Goal: Task Accomplishment & Management: Use online tool/utility

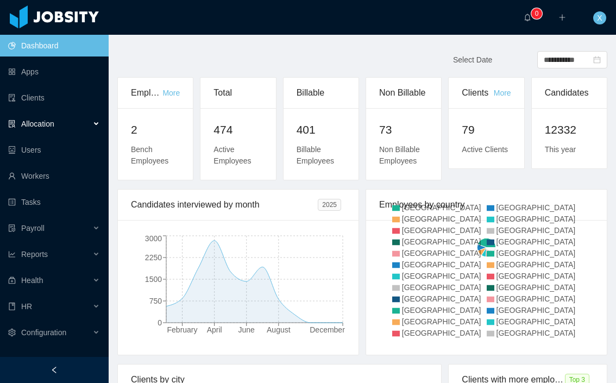
click at [50, 123] on span "Allocation" at bounding box center [37, 124] width 33 height 9
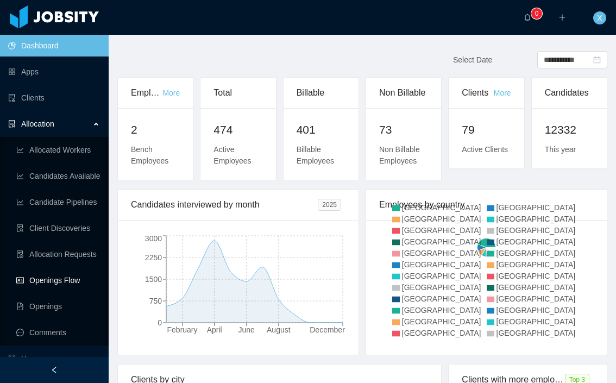
click at [60, 280] on link "Openings Flow" at bounding box center [58, 281] width 84 height 22
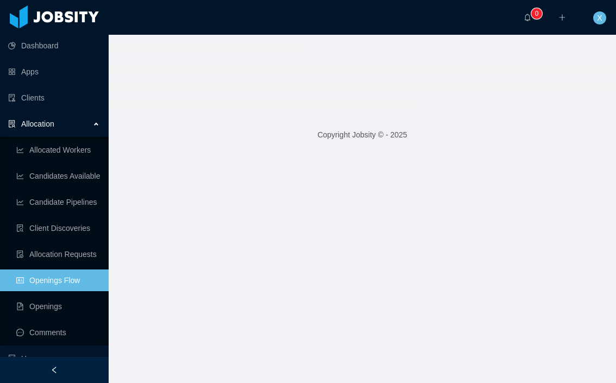
scroll to position [2, 0]
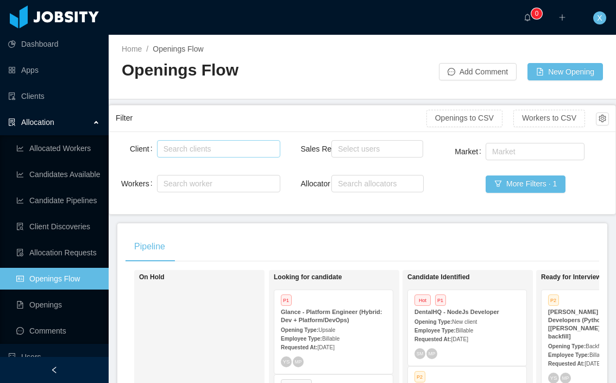
click at [213, 149] on div "Search clients" at bounding box center [216, 148] width 105 height 11
click at [203, 184] on div "Search worker" at bounding box center [214, 183] width 101 height 11
type input "**********"
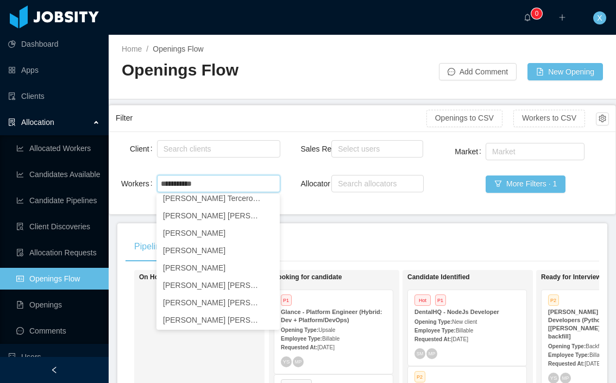
scroll to position [184, 0]
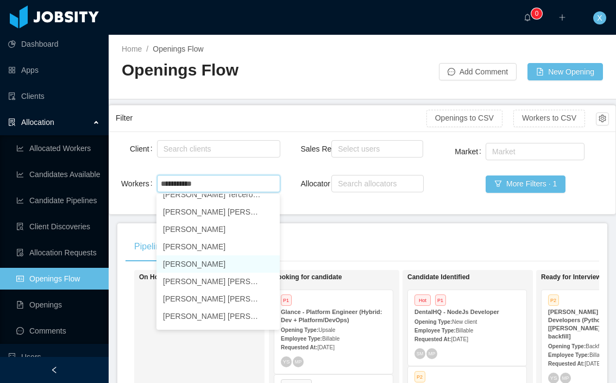
click at [200, 265] on li "[PERSON_NAME]" at bounding box center [218, 263] width 123 height 17
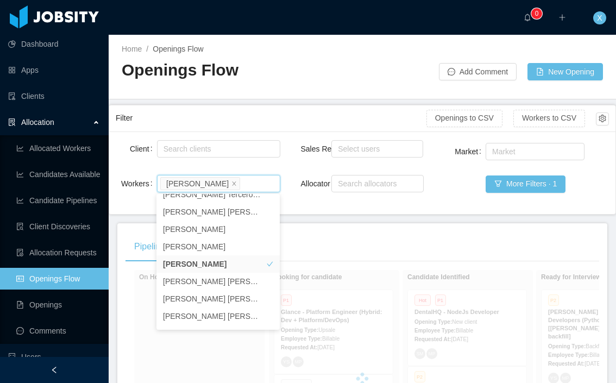
scroll to position [2, 0]
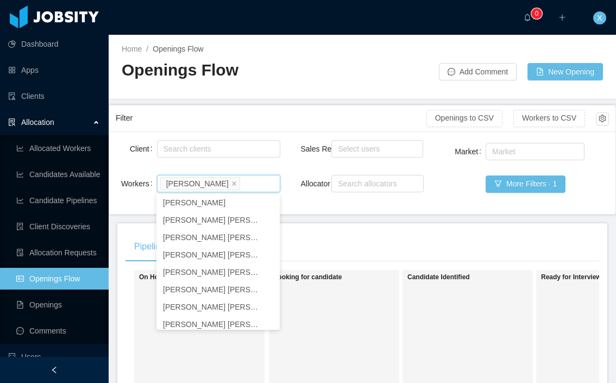
click at [407, 235] on div "Pipeline" at bounding box center [363, 247] width 474 height 30
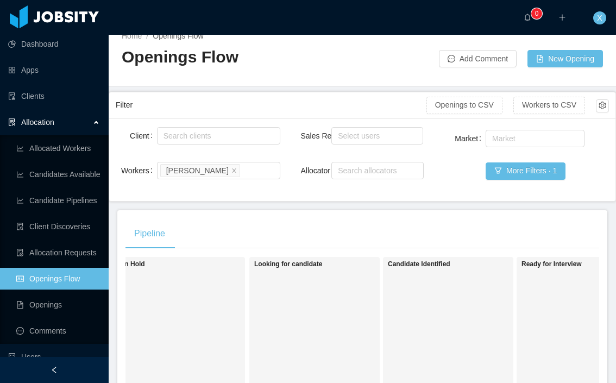
scroll to position [0, 0]
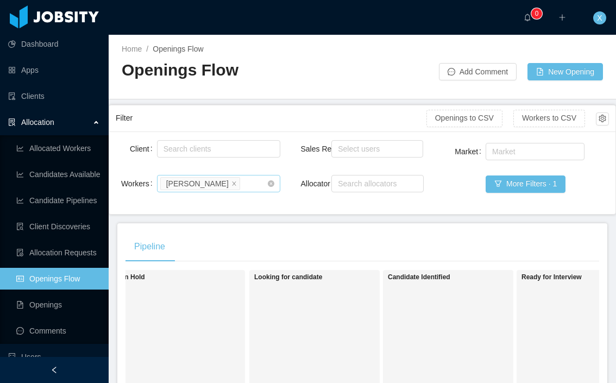
click at [233, 189] on div "Search worker [PERSON_NAME]" at bounding box center [214, 184] width 109 height 16
type input "*"
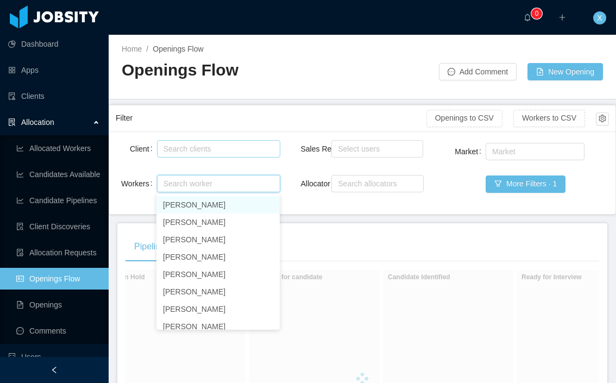
click at [182, 143] on div "Search clients" at bounding box center [216, 148] width 105 height 11
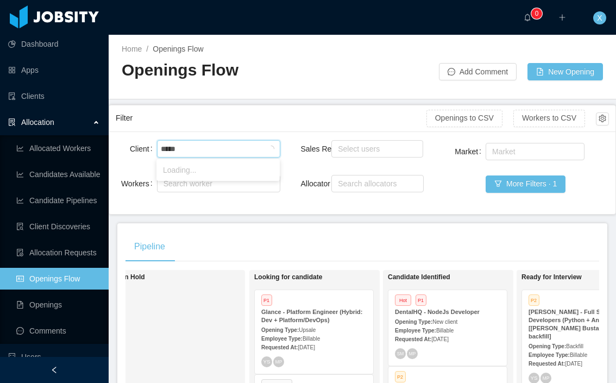
type input "******"
click at [255, 174] on li "McGraw-Hill Education" at bounding box center [218, 169] width 123 height 17
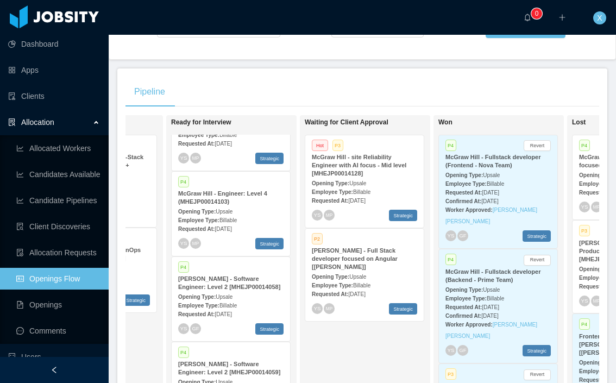
scroll to position [0, 369]
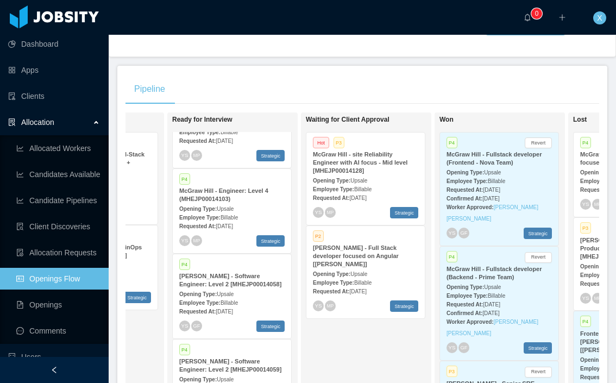
click at [368, 258] on strong "[PERSON_NAME] - Full Stack developer focused on Angular [[PERSON_NAME]]" at bounding box center [356, 256] width 86 height 23
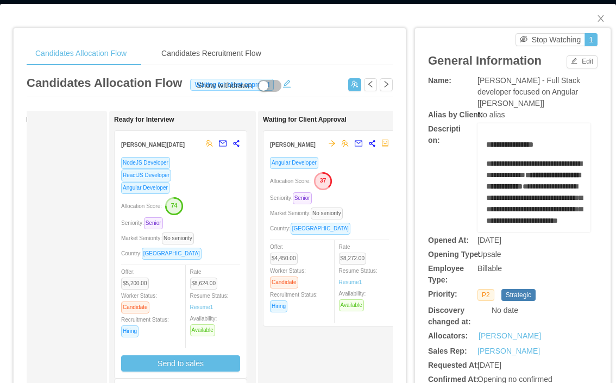
scroll to position [0, 226]
click at [373, 173] on div "Allocation Score: 37" at bounding box center [328, 180] width 119 height 17
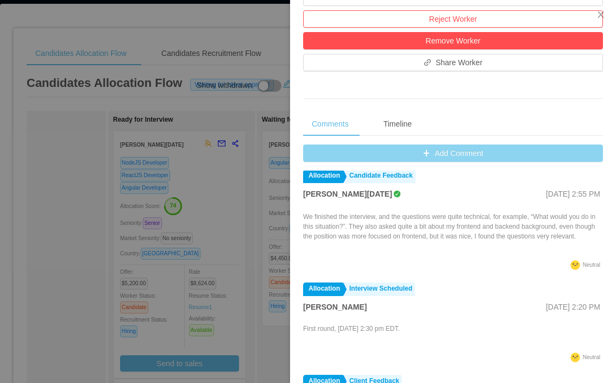
scroll to position [340, 0]
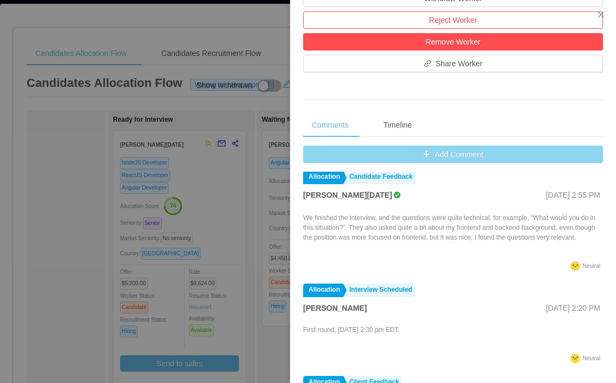
click at [448, 154] on button "Add Comment" at bounding box center [453, 154] width 300 height 17
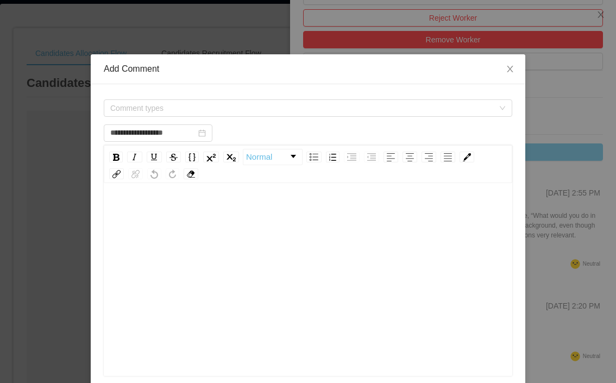
scroll to position [343, 0]
click at [263, 107] on span "Comment types" at bounding box center [302, 108] width 384 height 11
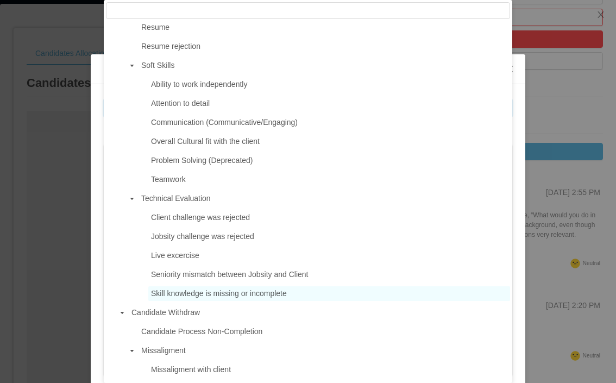
scroll to position [675, 0]
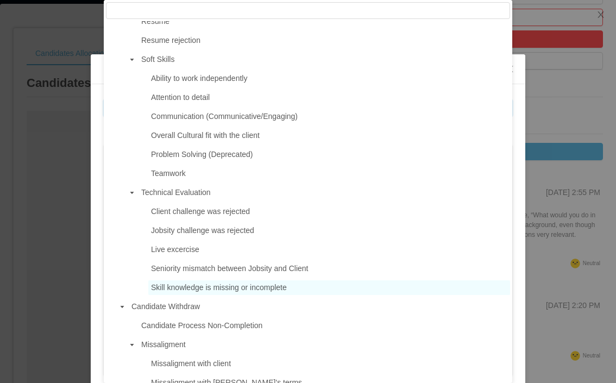
click at [217, 292] on span "Skill knowledge is missing or incomplete" at bounding box center [219, 287] width 136 height 9
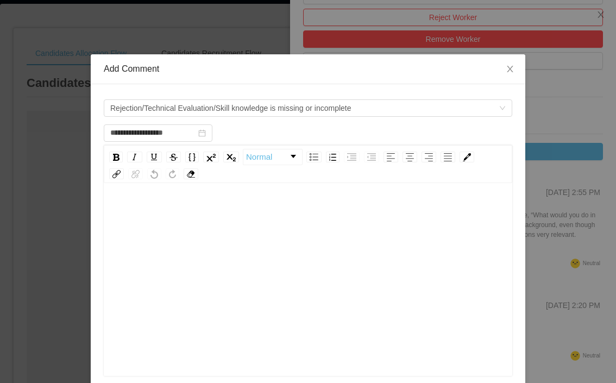
scroll to position [1, 0]
click at [209, 224] on div "rdw-editor" at bounding box center [309, 296] width 392 height 190
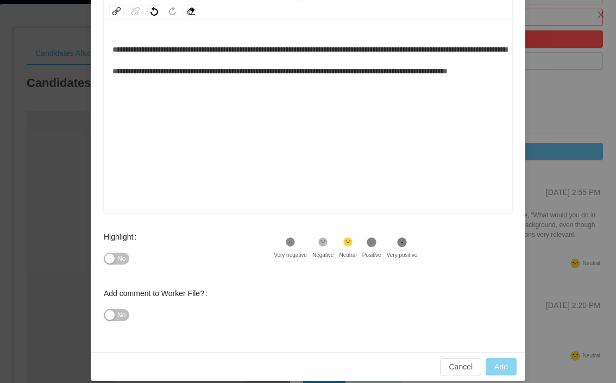
scroll to position [164, 0]
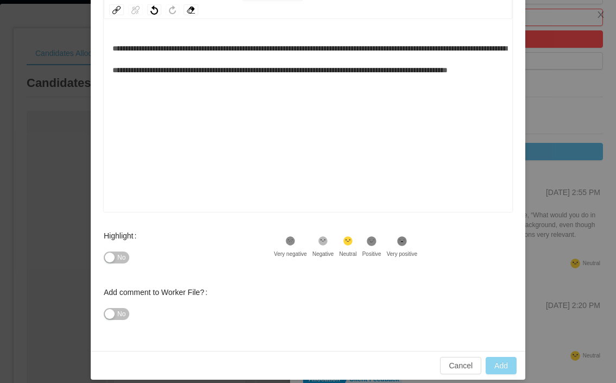
type input "**********"
click at [499, 367] on button "Add" at bounding box center [501, 365] width 31 height 17
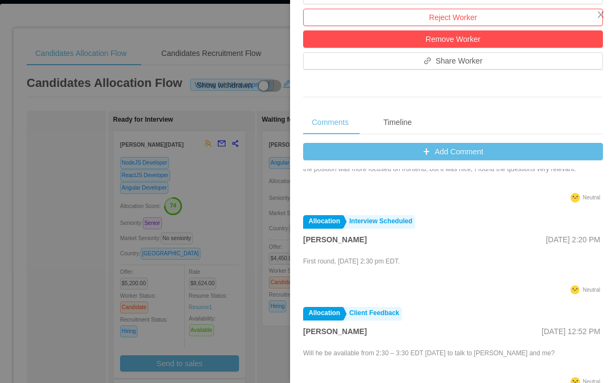
scroll to position [217, 0]
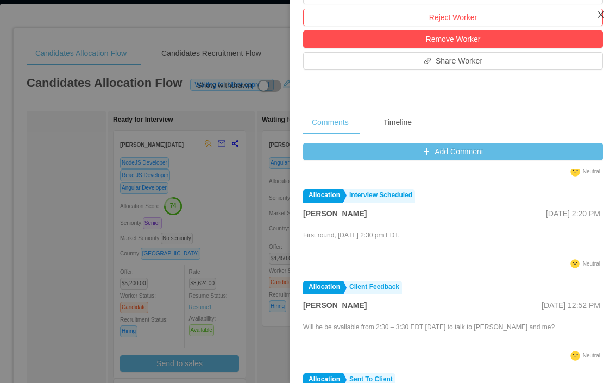
click at [601, 15] on icon "icon: close" at bounding box center [601, 14] width 6 height 7
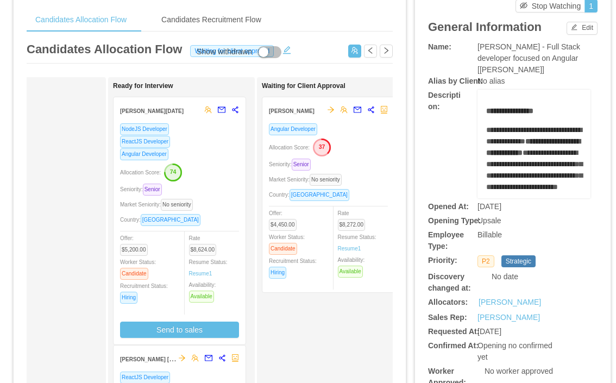
scroll to position [39, 0]
click at [368, 149] on div "Allocation Score: 37" at bounding box center [328, 146] width 119 height 17
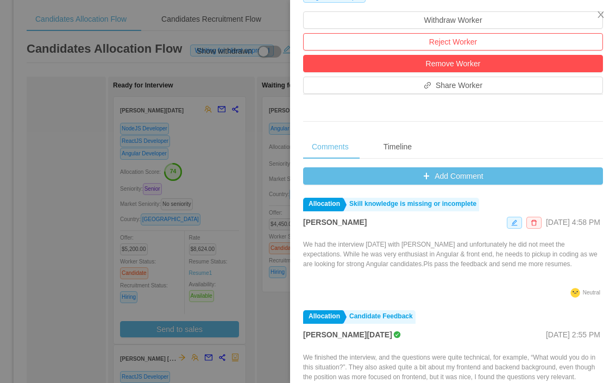
scroll to position [302, 0]
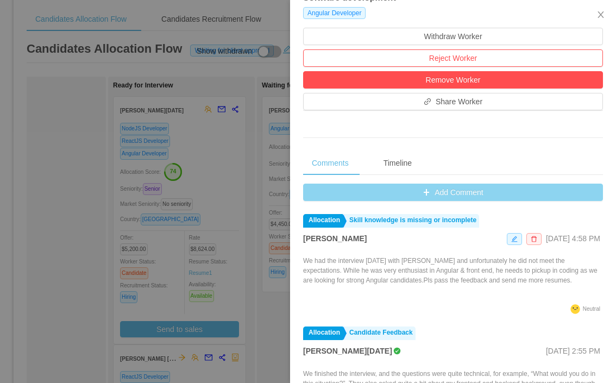
click at [426, 194] on button "Add Comment" at bounding box center [453, 192] width 300 height 17
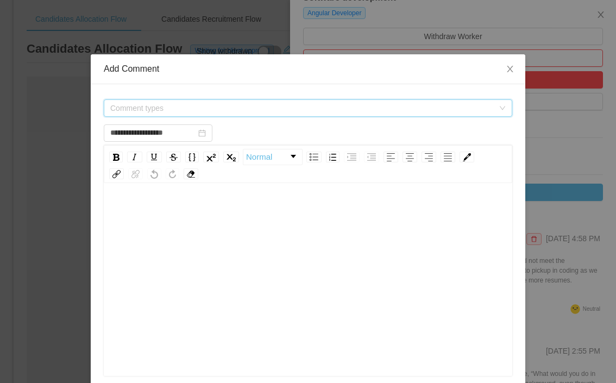
click at [323, 109] on span "Comment types" at bounding box center [302, 108] width 384 height 11
type input "**********"
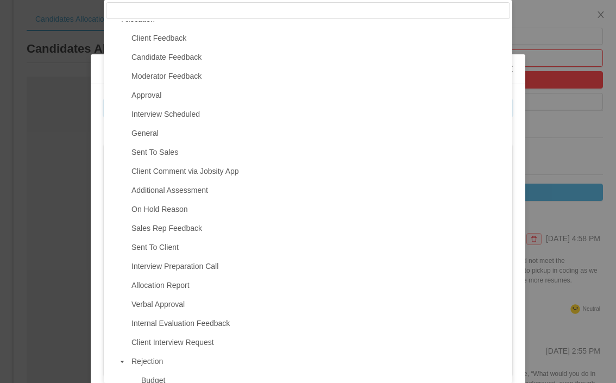
scroll to position [13, 0]
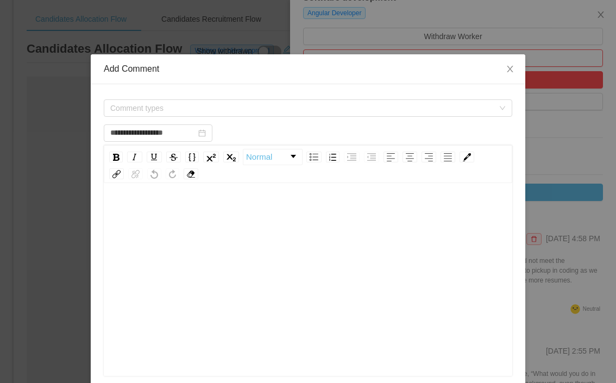
click at [555, 26] on div "**********" at bounding box center [308, 191] width 616 height 383
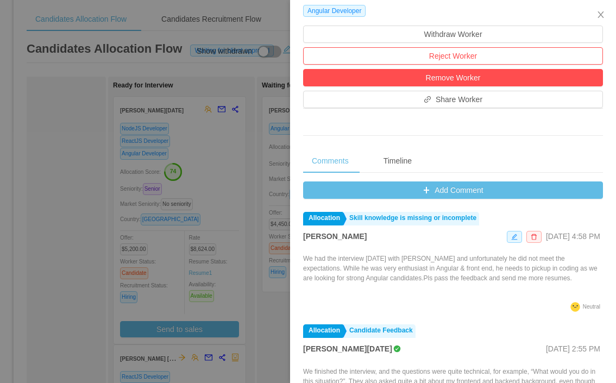
scroll to position [305, 0]
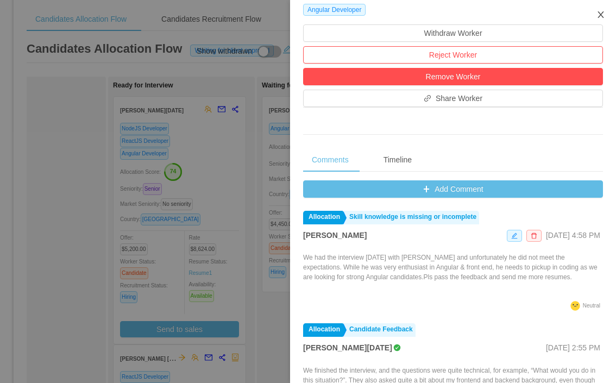
click at [605, 16] on icon "icon: close" at bounding box center [601, 14] width 9 height 9
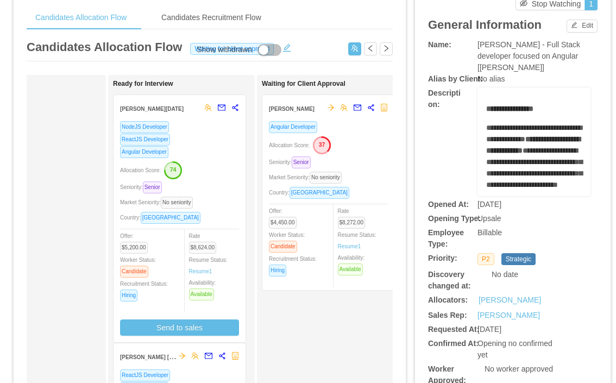
scroll to position [0, 0]
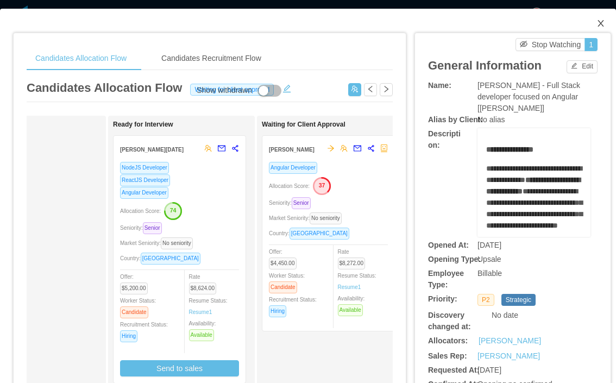
click at [601, 22] on icon "icon: close" at bounding box center [601, 23] width 9 height 9
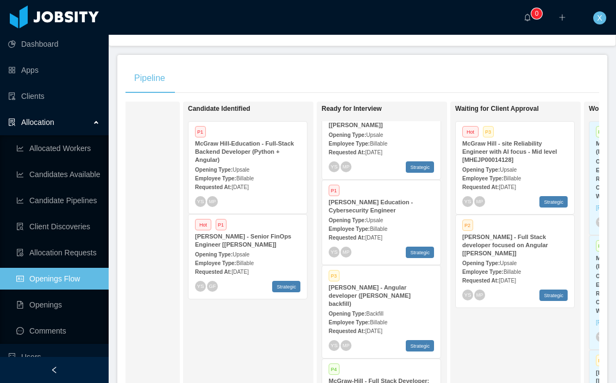
scroll to position [385, 0]
click at [366, 205] on strong "[PERSON_NAME] Education - Cybersecurity Engineer" at bounding box center [371, 205] width 84 height 15
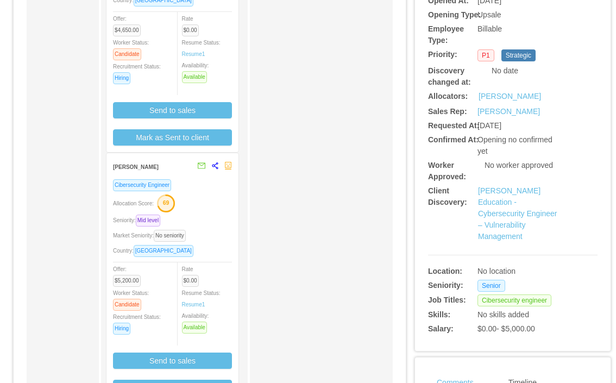
scroll to position [229, 0]
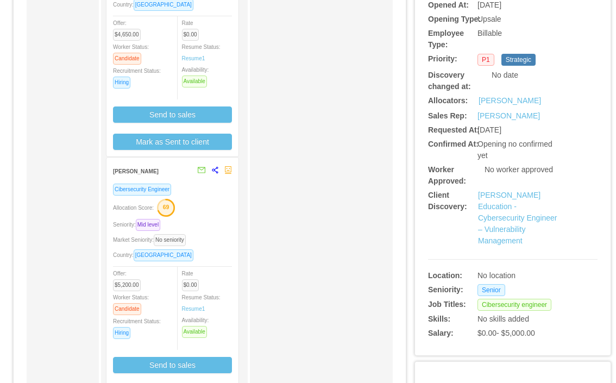
click at [159, 168] on strong "[PERSON_NAME]" at bounding box center [136, 171] width 46 height 6
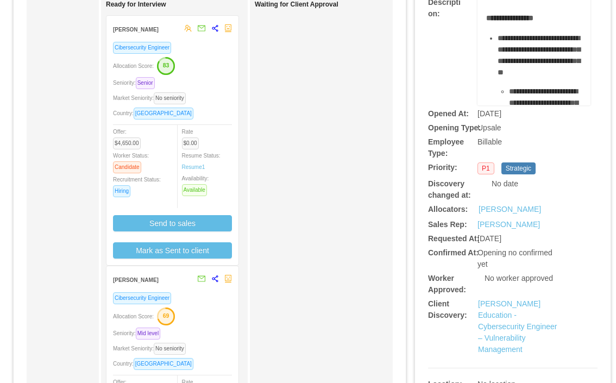
scroll to position [105, 0]
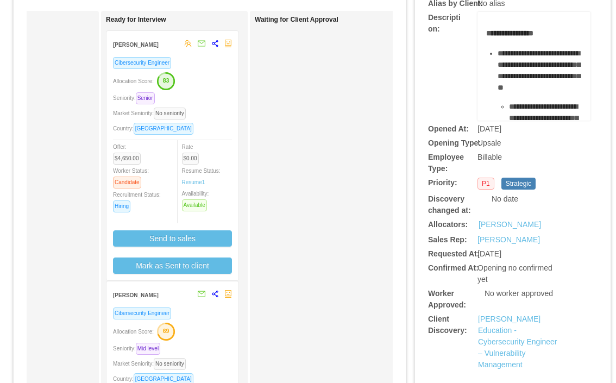
click at [204, 313] on div "Cibersecurity Engineer" at bounding box center [172, 313] width 119 height 13
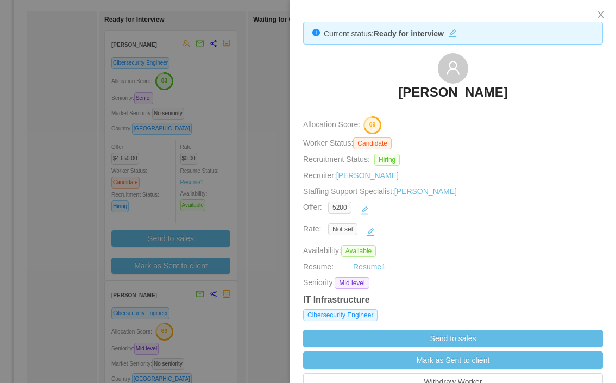
click at [464, 90] on h3 "[PERSON_NAME]" at bounding box center [452, 92] width 109 height 17
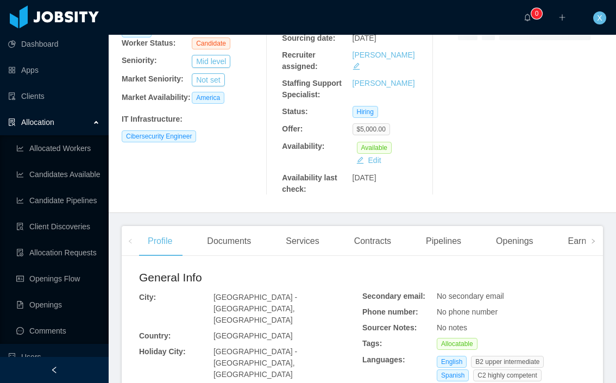
scroll to position [207, 0]
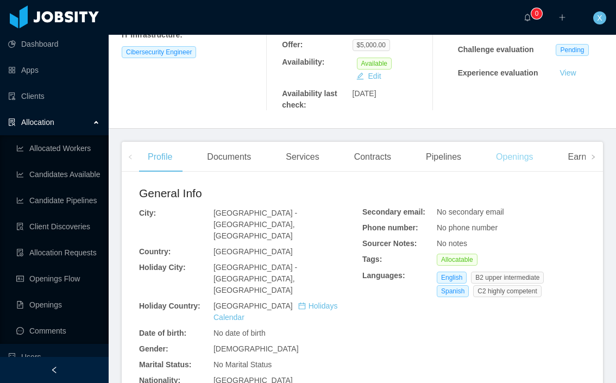
click at [517, 155] on div "Openings" at bounding box center [515, 157] width 55 height 30
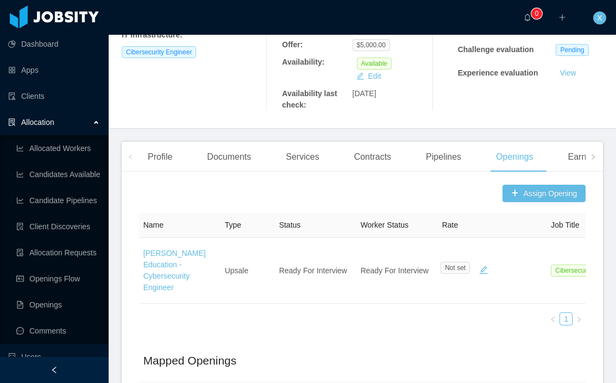
click at [603, 15] on span "X" at bounding box center [600, 17] width 13 height 13
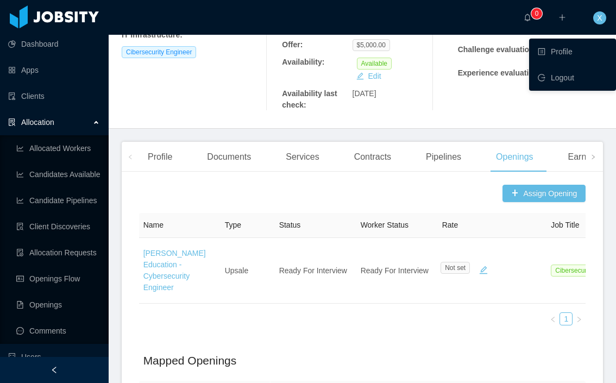
click at [604, 15] on span "X" at bounding box center [600, 17] width 13 height 13
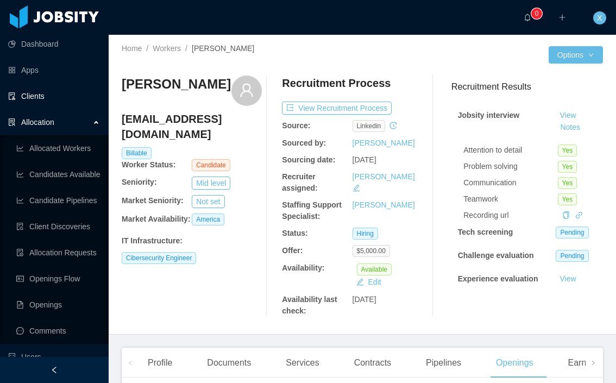
scroll to position [7, 0]
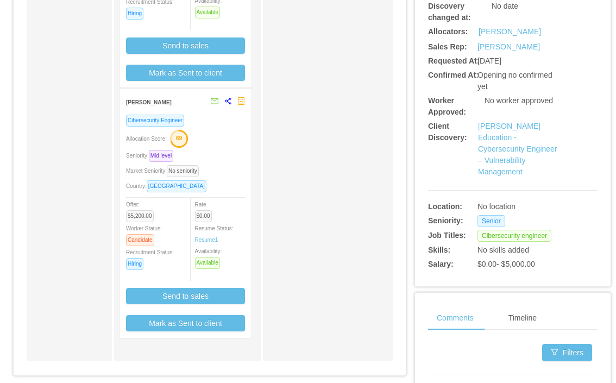
scroll to position [300, 0]
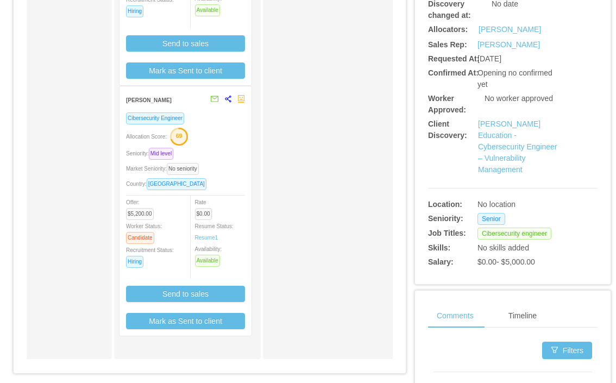
click at [220, 130] on div "Allocation Score: 69" at bounding box center [185, 135] width 119 height 17
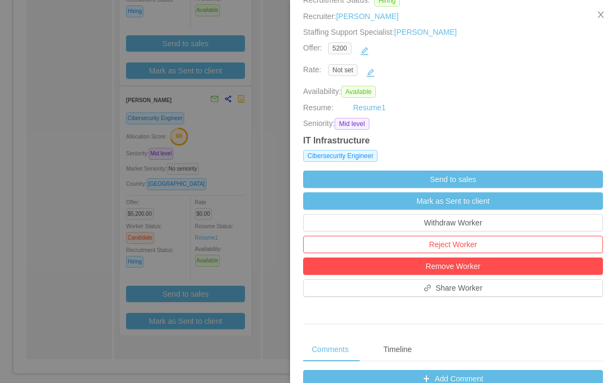
scroll to position [159, 0]
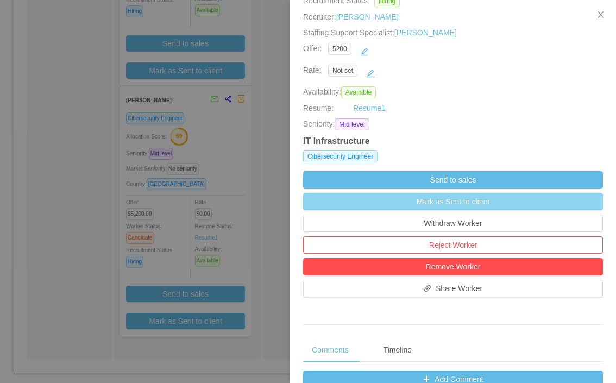
click at [483, 202] on button "Mark as Sent to client" at bounding box center [453, 201] width 300 height 17
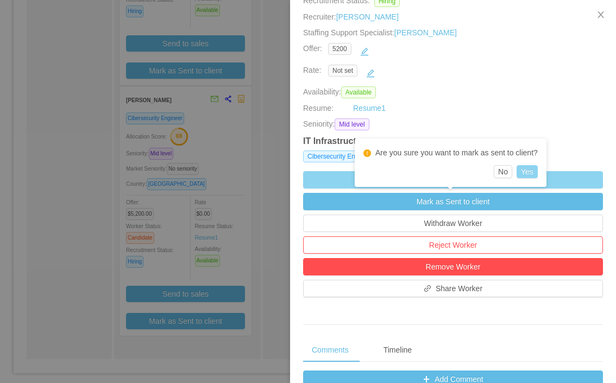
click at [535, 173] on button "Yes" at bounding box center [527, 171] width 21 height 13
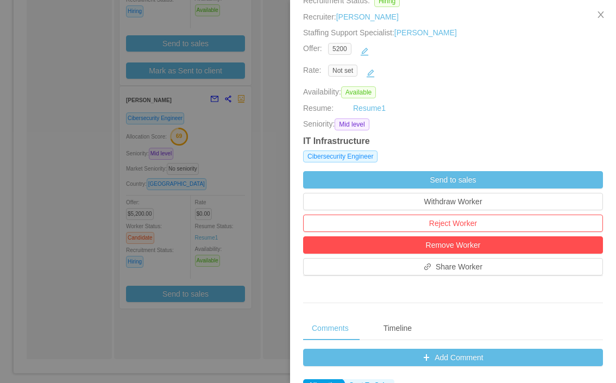
click at [233, 141] on div at bounding box center [308, 191] width 616 height 383
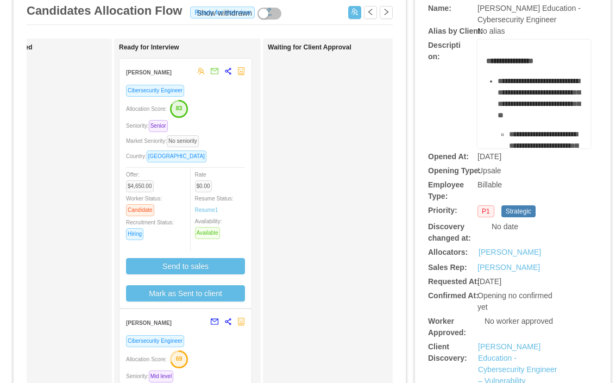
scroll to position [67, 0]
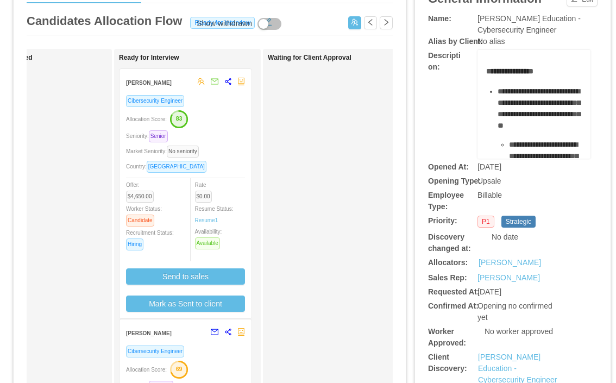
click at [232, 133] on div "Seniority: Senior" at bounding box center [185, 136] width 119 height 13
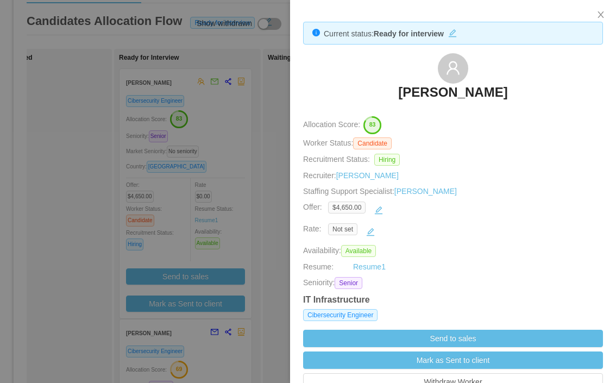
click at [451, 91] on h3 "[PERSON_NAME]" at bounding box center [452, 92] width 109 height 17
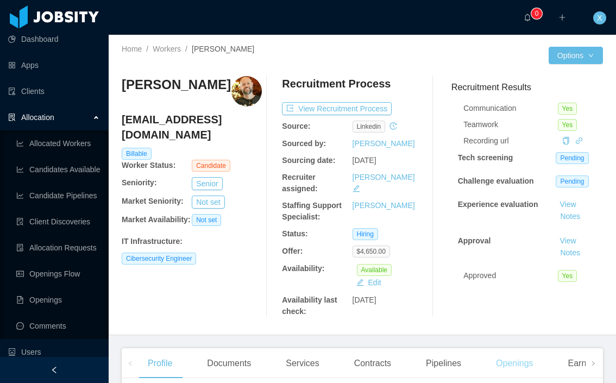
click at [519, 365] on div "Openings" at bounding box center [515, 363] width 55 height 30
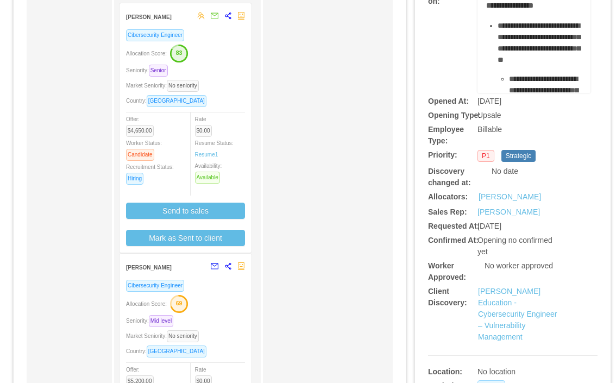
scroll to position [190, 0]
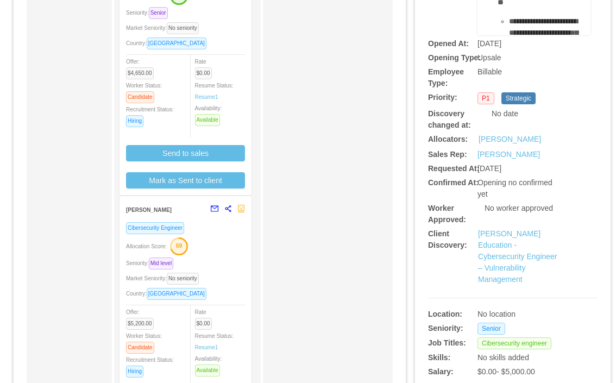
click at [200, 228] on div "Cibersecurity Engineer" at bounding box center [185, 228] width 119 height 13
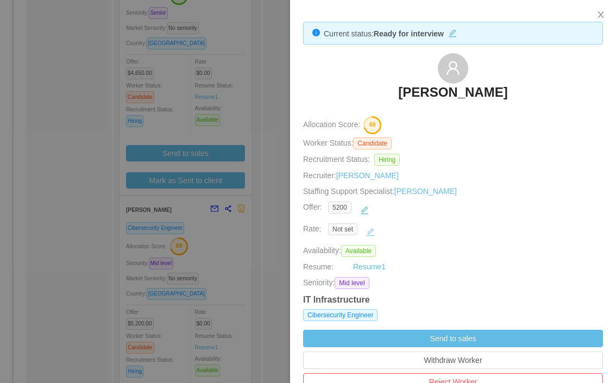
click at [373, 229] on button "button" at bounding box center [370, 231] width 17 height 17
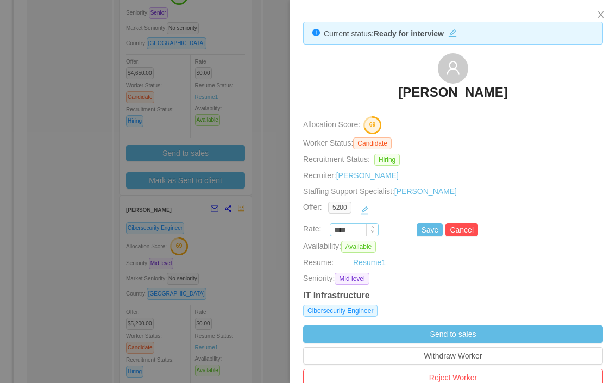
click at [366, 229] on div at bounding box center [372, 230] width 12 height 12
click at [359, 229] on input "****" at bounding box center [354, 230] width 48 height 12
paste input "***"
type input "*******"
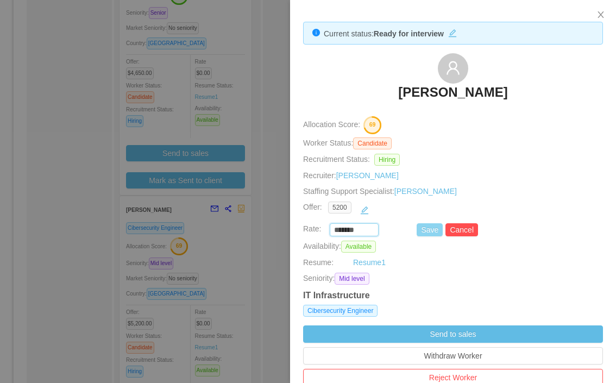
click at [429, 230] on button "Save" at bounding box center [430, 229] width 26 height 13
click at [429, 233] on button "Save" at bounding box center [430, 229] width 26 height 13
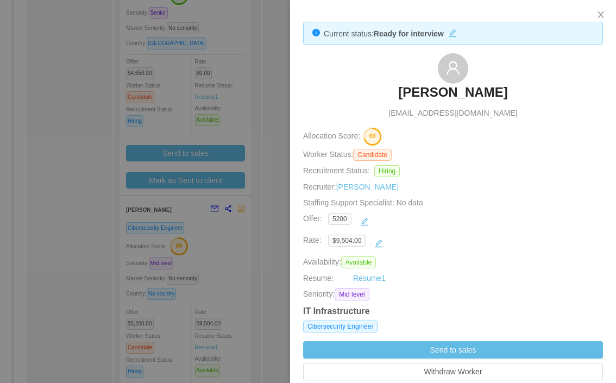
scroll to position [1, 0]
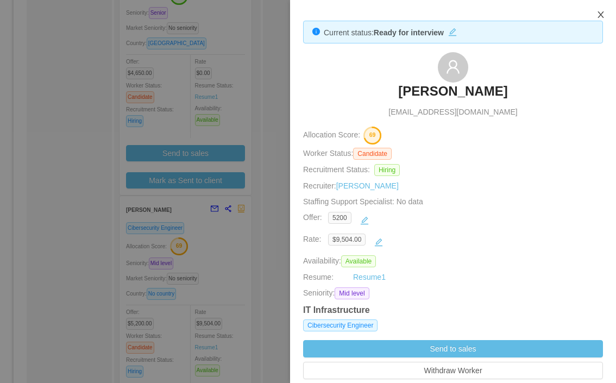
click at [600, 12] on icon "icon: close" at bounding box center [601, 14] width 9 height 9
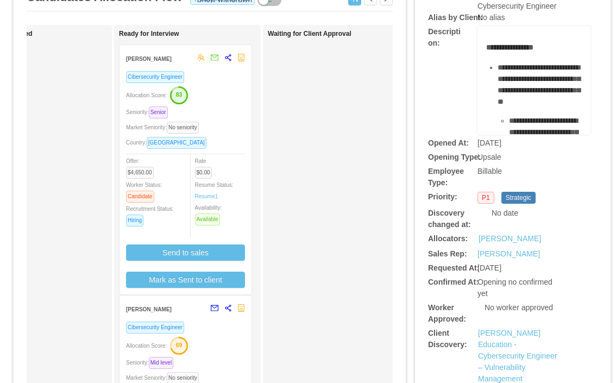
scroll to position [0, 222]
click at [222, 92] on div "Allocation Score: 83" at bounding box center [183, 94] width 119 height 17
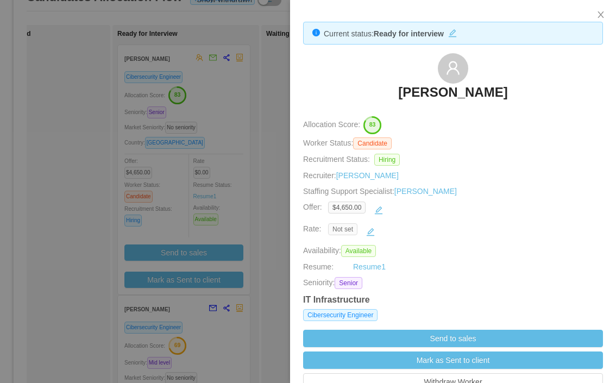
click at [342, 227] on span "Not set" at bounding box center [342, 229] width 29 height 12
click at [374, 232] on button "button" at bounding box center [370, 231] width 17 height 17
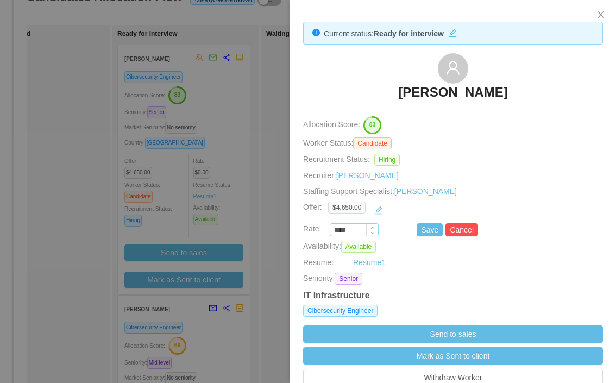
click at [351, 228] on input "****" at bounding box center [354, 230] width 48 height 12
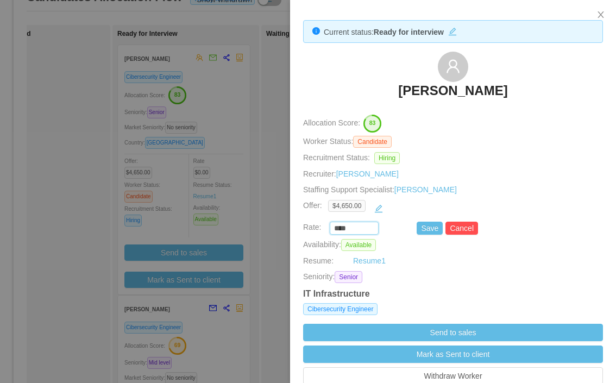
scroll to position [4, 0]
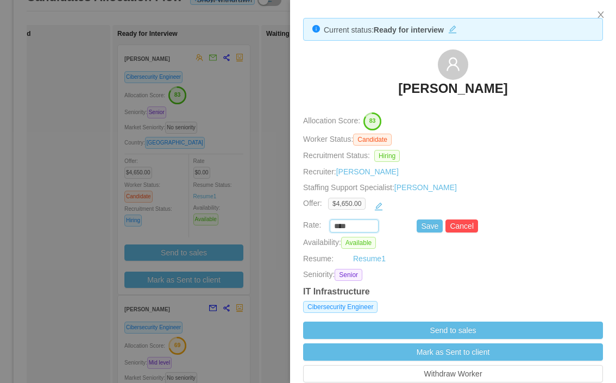
paste input "***"
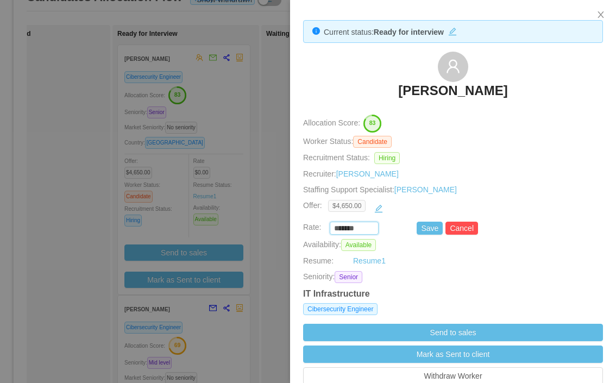
scroll to position [0, 0]
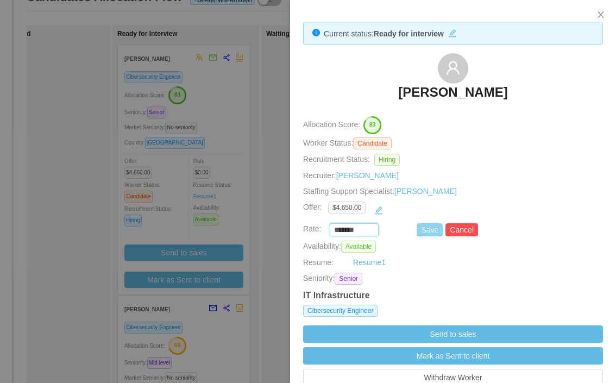
type input "*******"
click at [424, 230] on button "Save" at bounding box center [430, 229] width 26 height 13
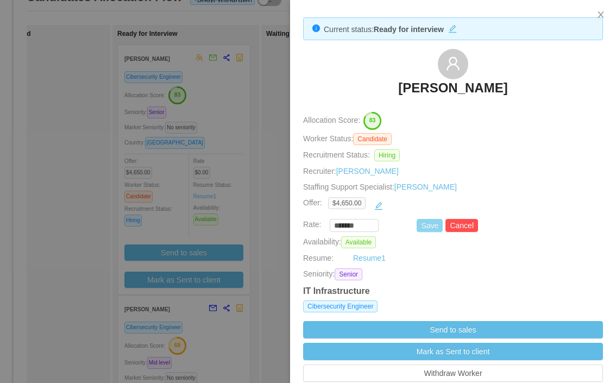
scroll to position [16, 0]
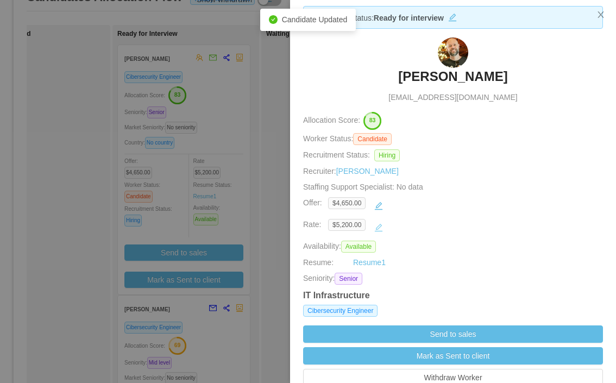
click at [384, 227] on button "button" at bounding box center [378, 227] width 17 height 17
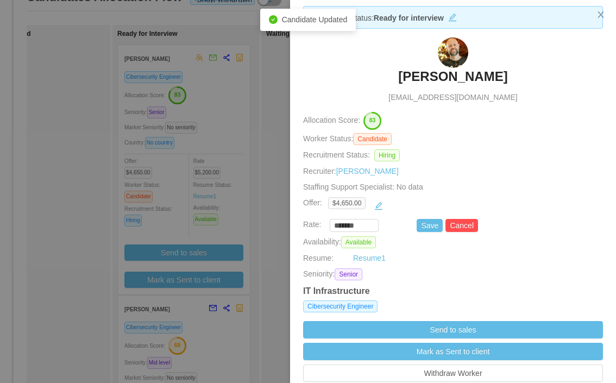
scroll to position [18, 0]
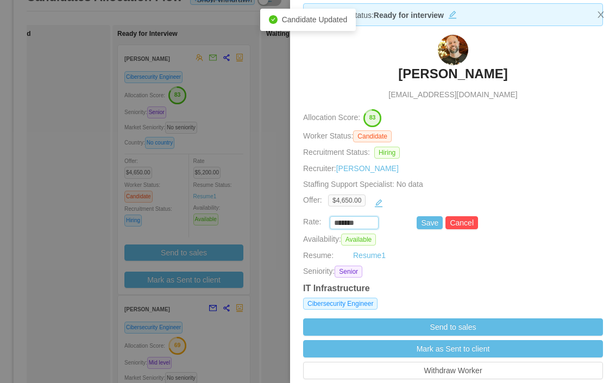
drag, startPoint x: 364, startPoint y: 223, endPoint x: 319, endPoint y: 223, distance: 45.1
click at [319, 223] on div "******* Save Cancel" at bounding box center [441, 222] width 300 height 13
paste input
type input "*******"
click at [424, 226] on button "Save" at bounding box center [430, 222] width 26 height 13
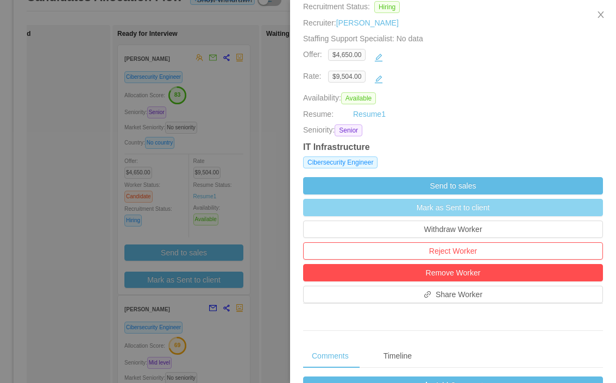
scroll to position [172, 0]
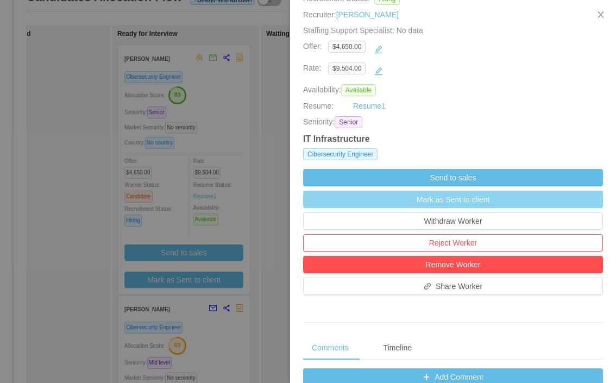
click at [453, 198] on button "Mark as Sent to client" at bounding box center [453, 199] width 300 height 17
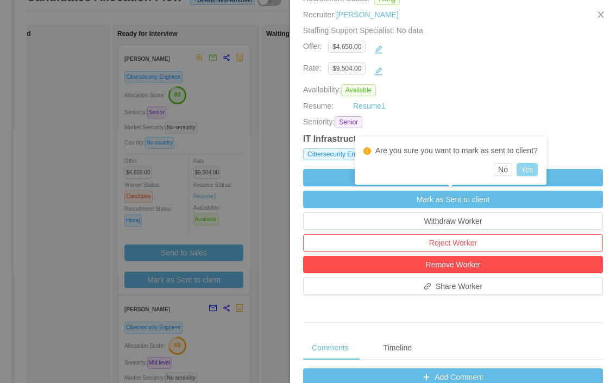
click at [533, 171] on button "Yes" at bounding box center [527, 169] width 21 height 13
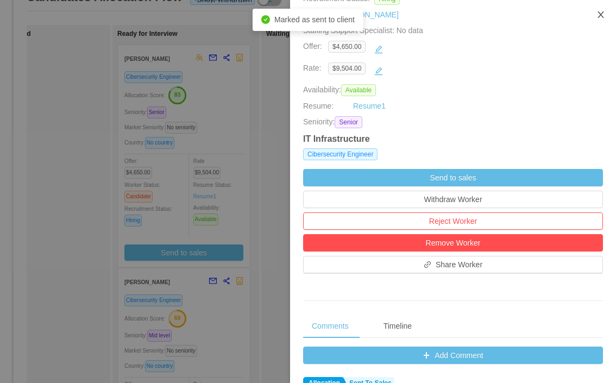
click at [597, 17] on icon "icon: close" at bounding box center [601, 14] width 9 height 9
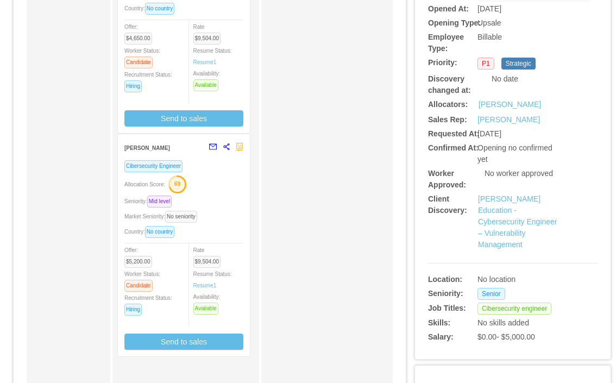
scroll to position [246, 0]
